Goal: Transaction & Acquisition: Purchase product/service

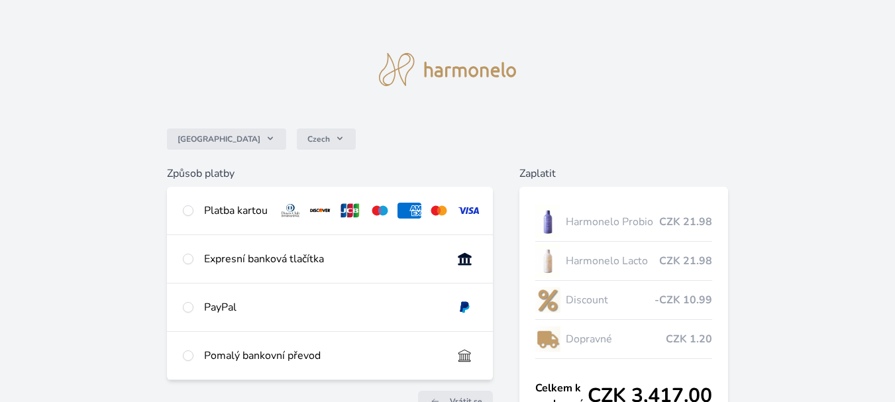
scroll to position [66, 0]
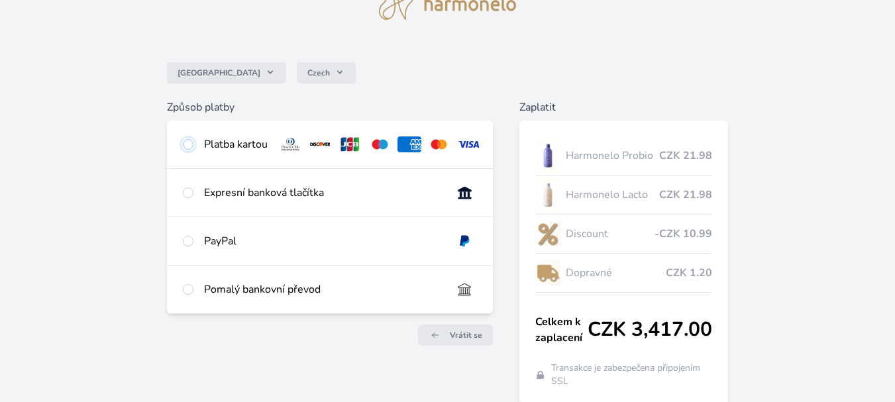
click at [187, 144] on input "radio" at bounding box center [188, 144] width 11 height 11
radio input "true"
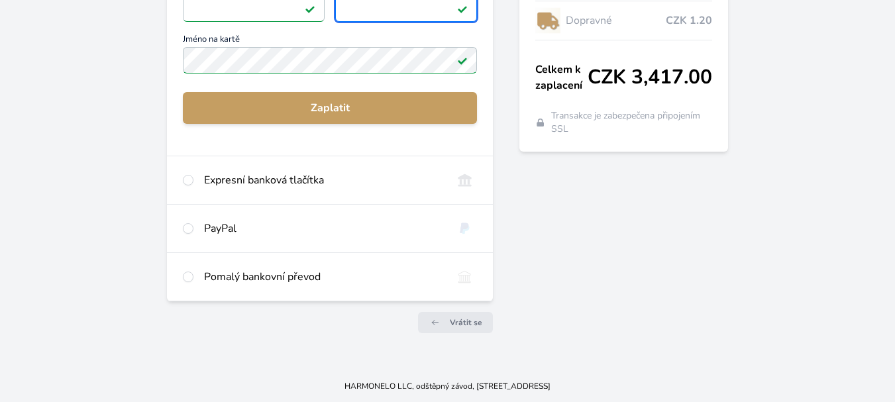
scroll to position [329, 0]
click at [188, 229] on input "radio" at bounding box center [188, 228] width 11 height 11
radio input "true"
radio input "false"
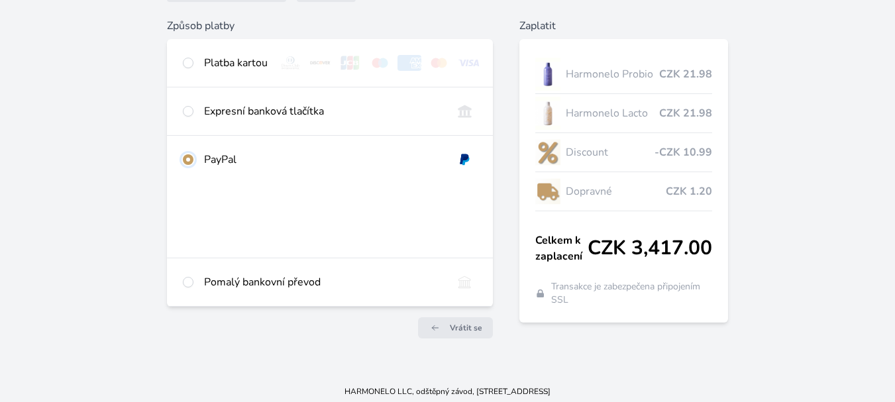
scroll to position [163, 0]
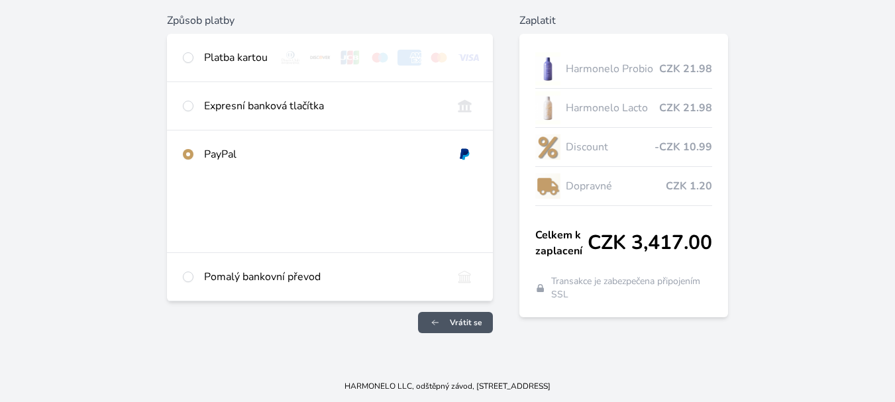
click at [462, 321] on span "Vrátit se" at bounding box center [466, 322] width 32 height 11
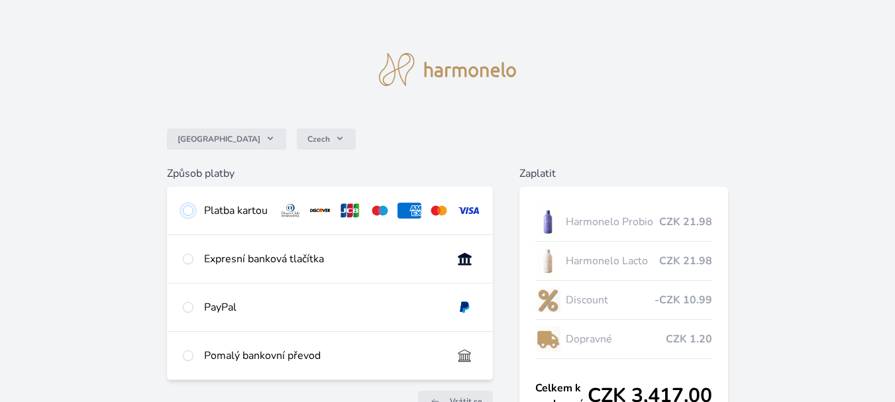
click at [191, 213] on input "radio" at bounding box center [188, 210] width 11 height 11
radio input "true"
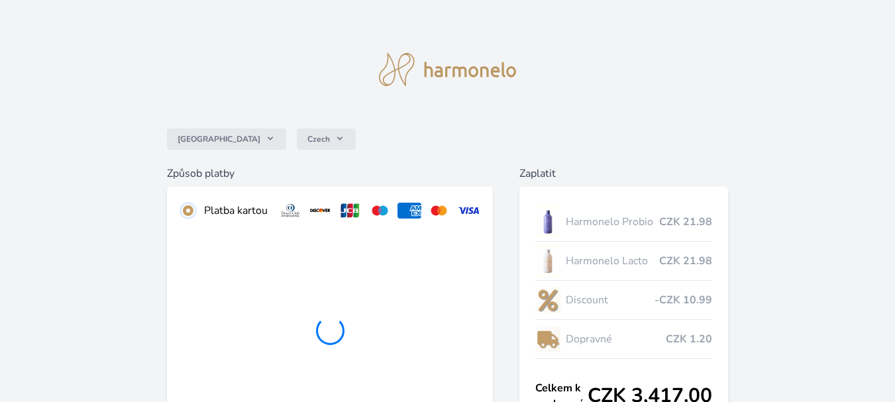
scroll to position [199, 0]
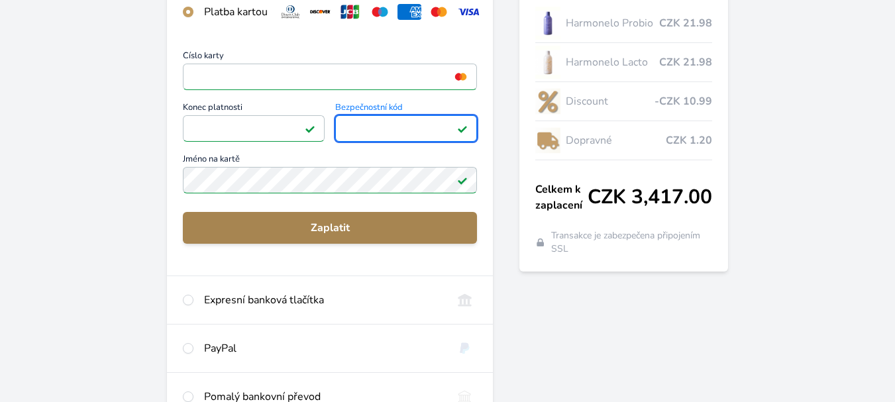
click at [279, 227] on button "Zaplatit" at bounding box center [330, 228] width 294 height 32
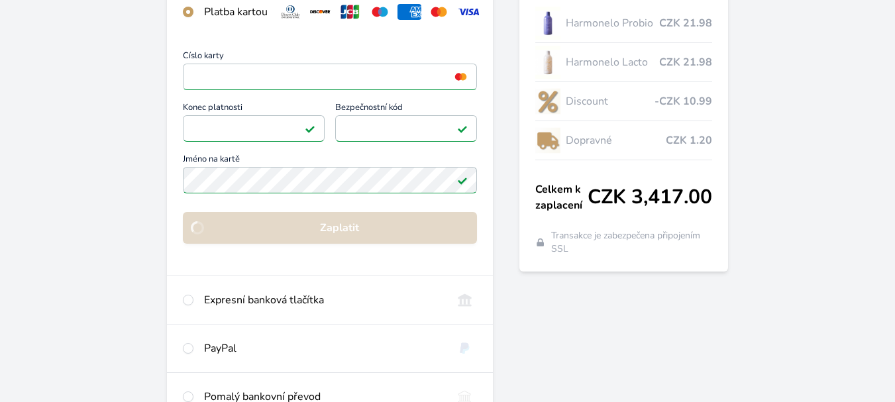
scroll to position [184, 0]
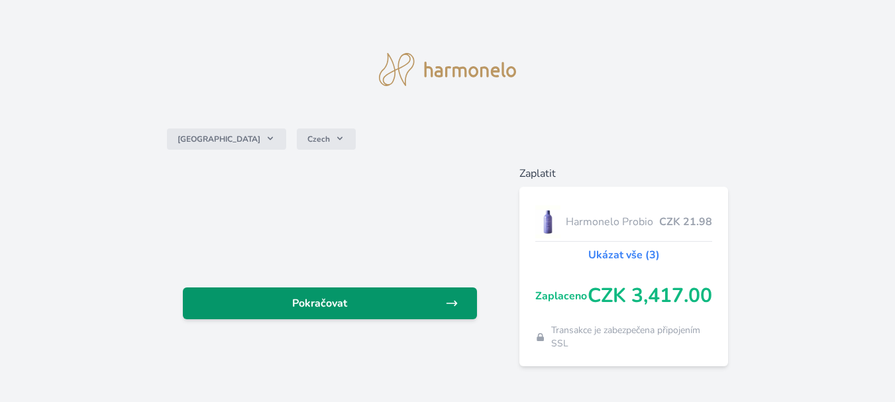
click at [339, 304] on span "Pokračovat" at bounding box center [320, 304] width 252 height 16
